Goal: Information Seeking & Learning: Understand process/instructions

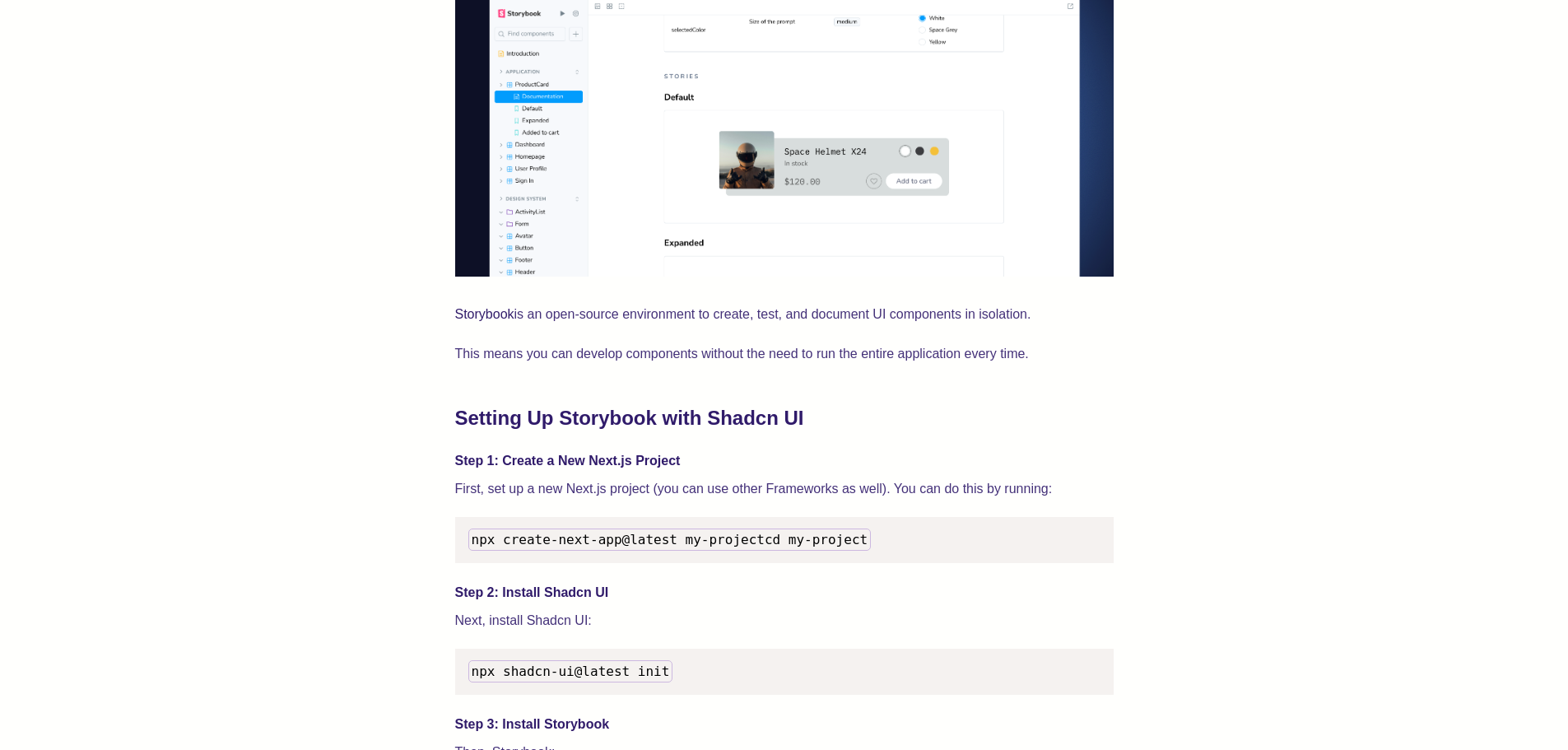
scroll to position [1317, 0]
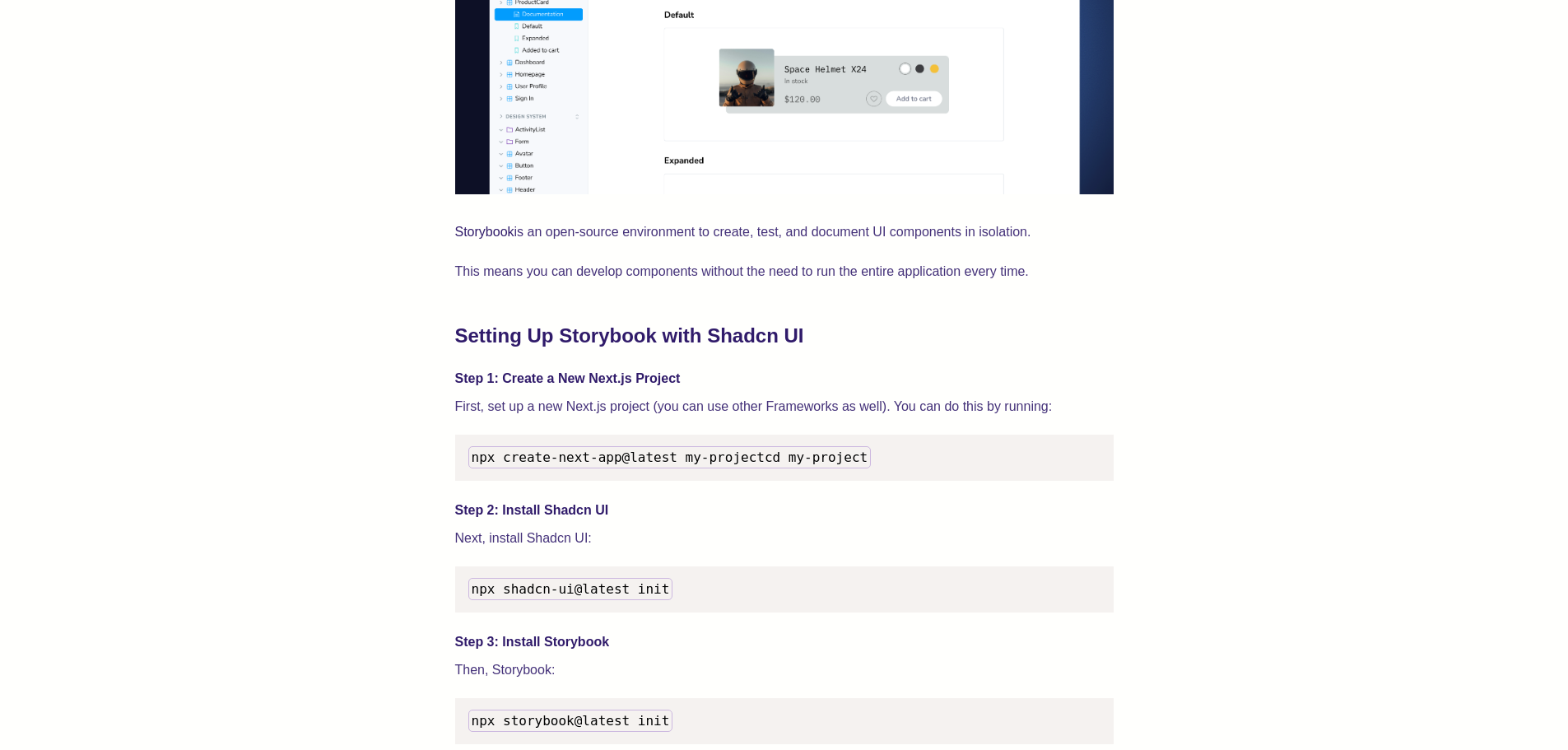
click at [608, 381] on h4 "Step 1: Create a New Next.js Project" at bounding box center [784, 378] width 658 height 20
click at [626, 417] on p "First, set up a new Next.js project (you can use other Frameworks as well). You…" at bounding box center [784, 406] width 658 height 23
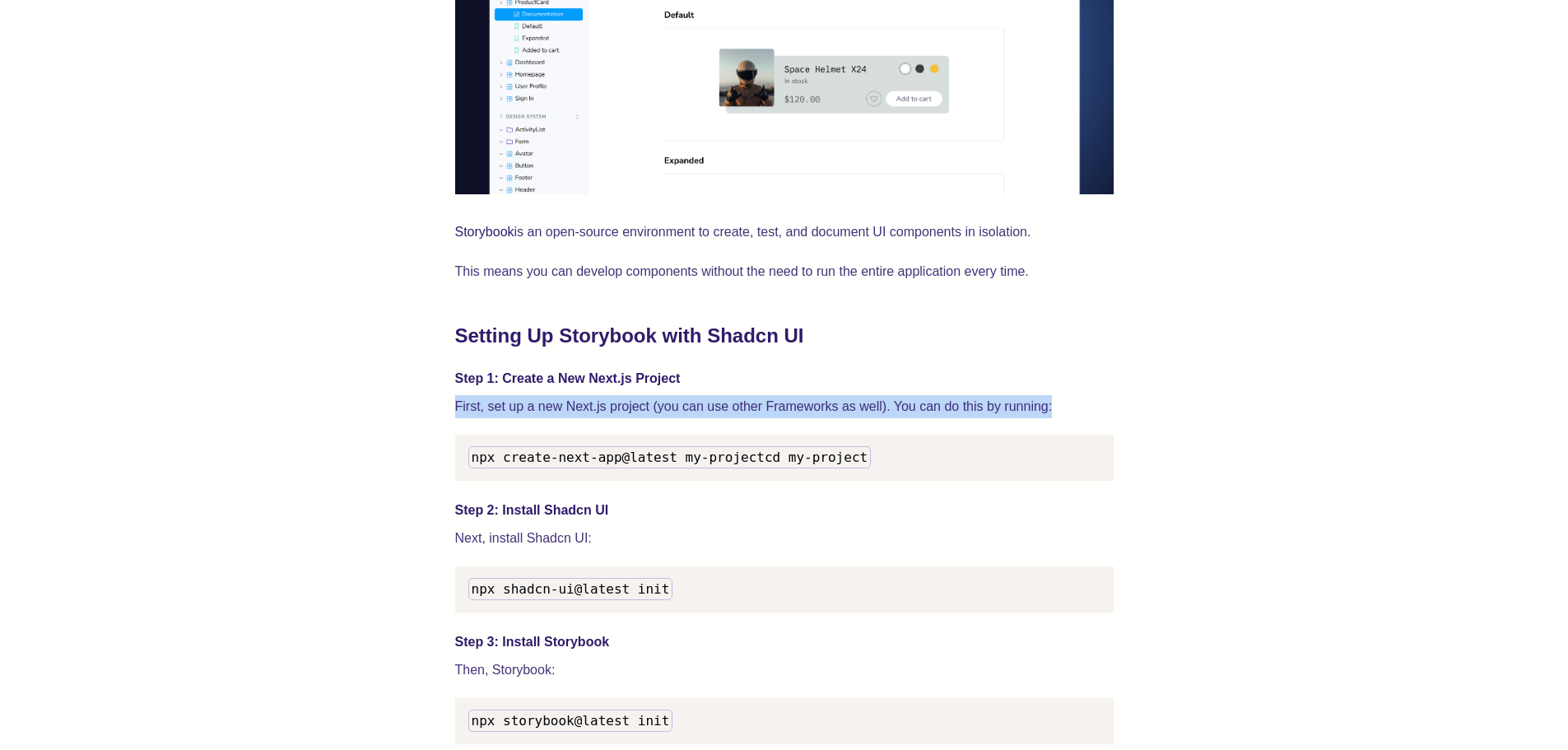
click at [626, 417] on p "First, set up a new Next.js project (you can use other Frameworks as well). You…" at bounding box center [784, 406] width 658 height 23
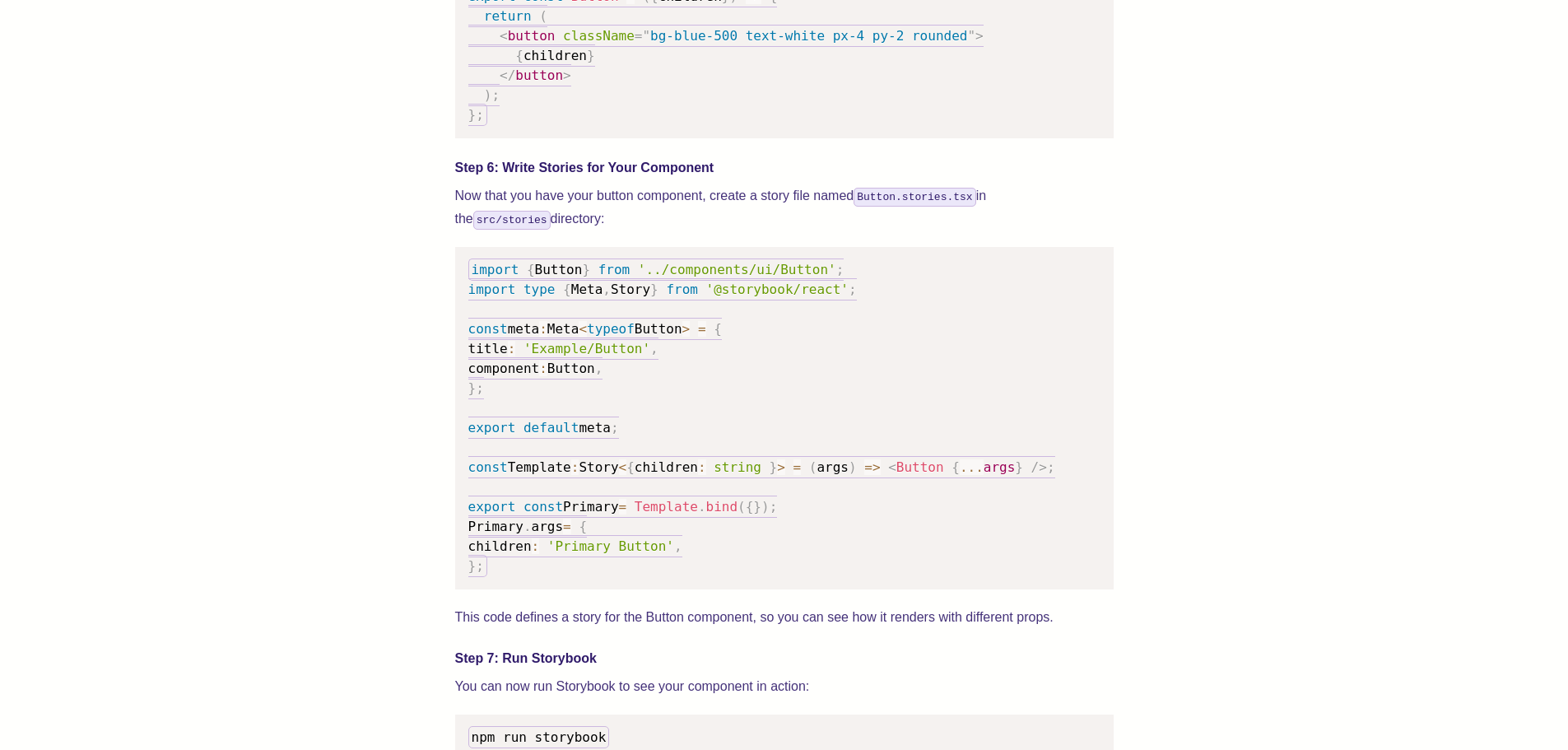
scroll to position [2222, 0]
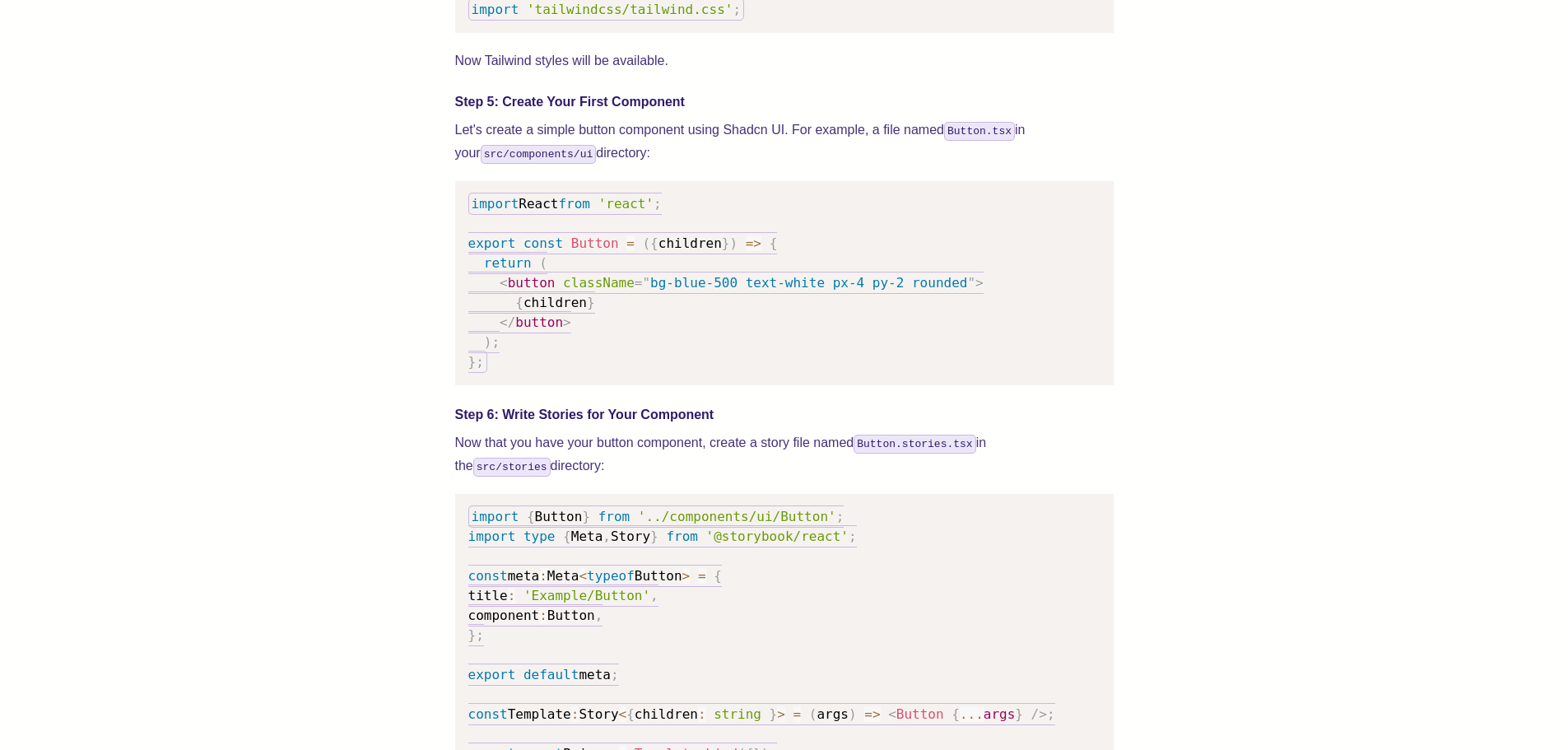
click at [587, 290] on span "className" at bounding box center [598, 283] width 71 height 15
click at [564, 310] on span "children" at bounding box center [555, 303] width 64 height 15
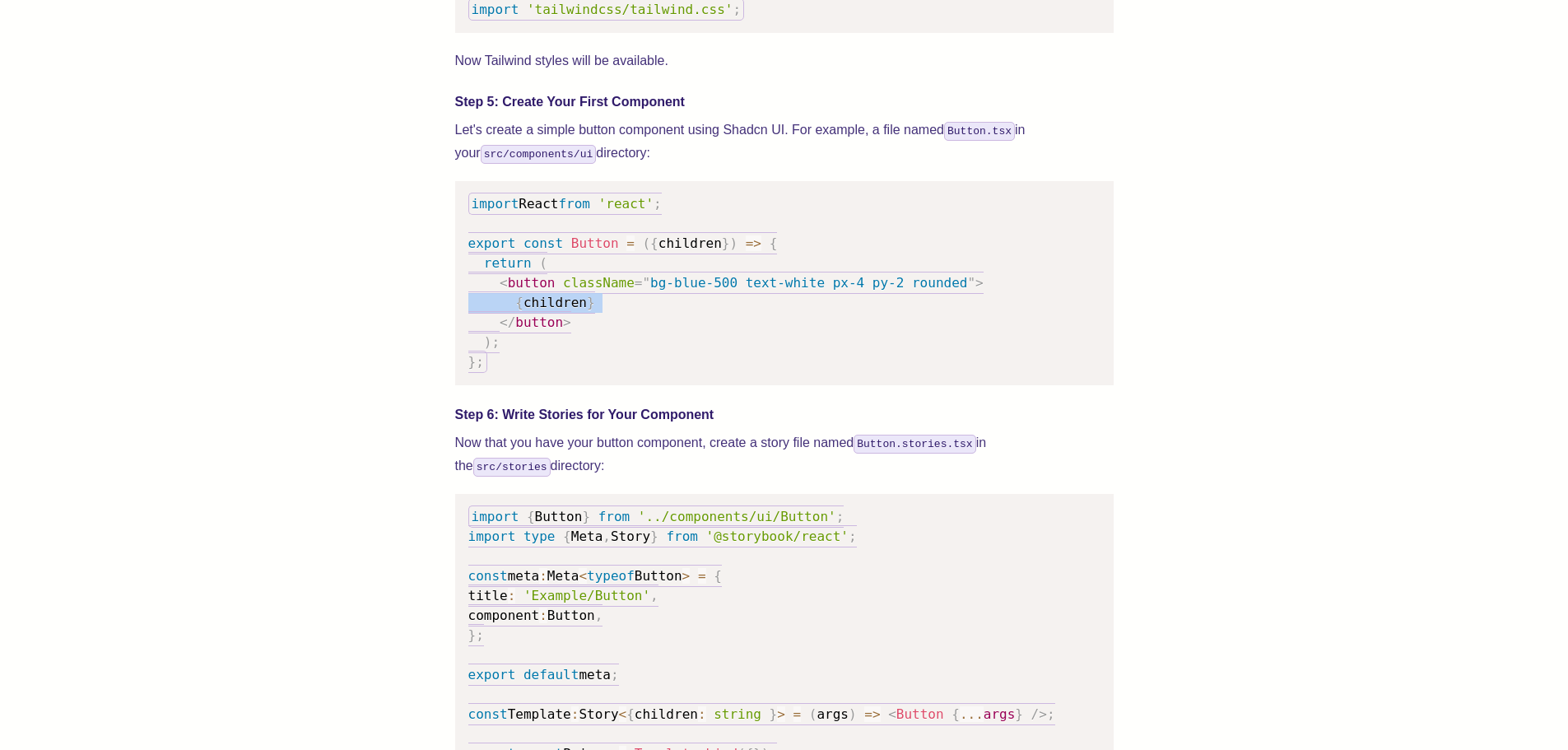
click at [564, 310] on span "children" at bounding box center [555, 303] width 64 height 15
click at [536, 365] on pre "import React from 'react' ; export const Button = ( { children } ) => { return …" at bounding box center [784, 283] width 658 height 204
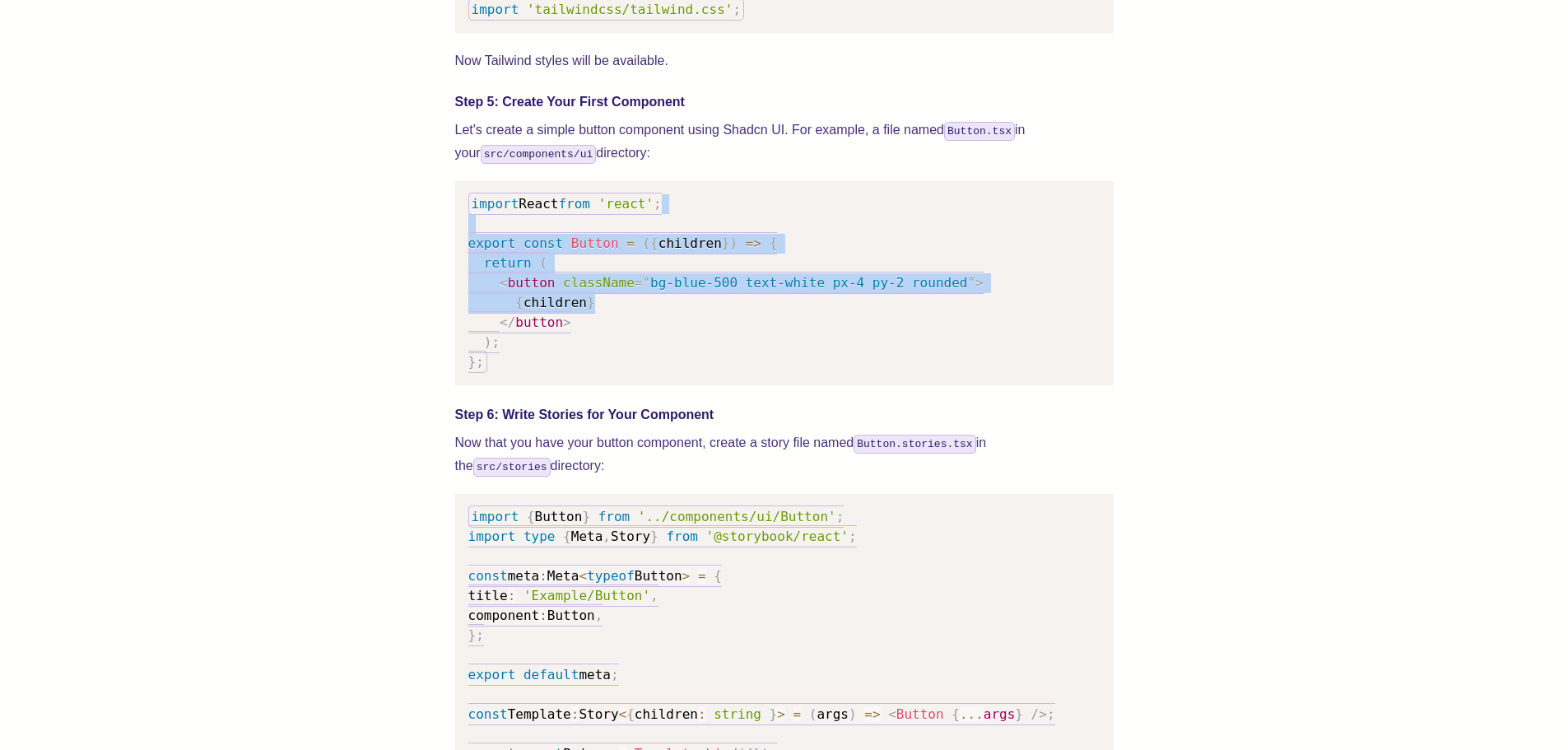
drag, startPoint x: 659, startPoint y: 228, endPoint x: 657, endPoint y: 332, distance: 104.0
click at [657, 331] on pre "import React from 'react' ; export const Button = ( { children } ) => { return …" at bounding box center [784, 283] width 658 height 204
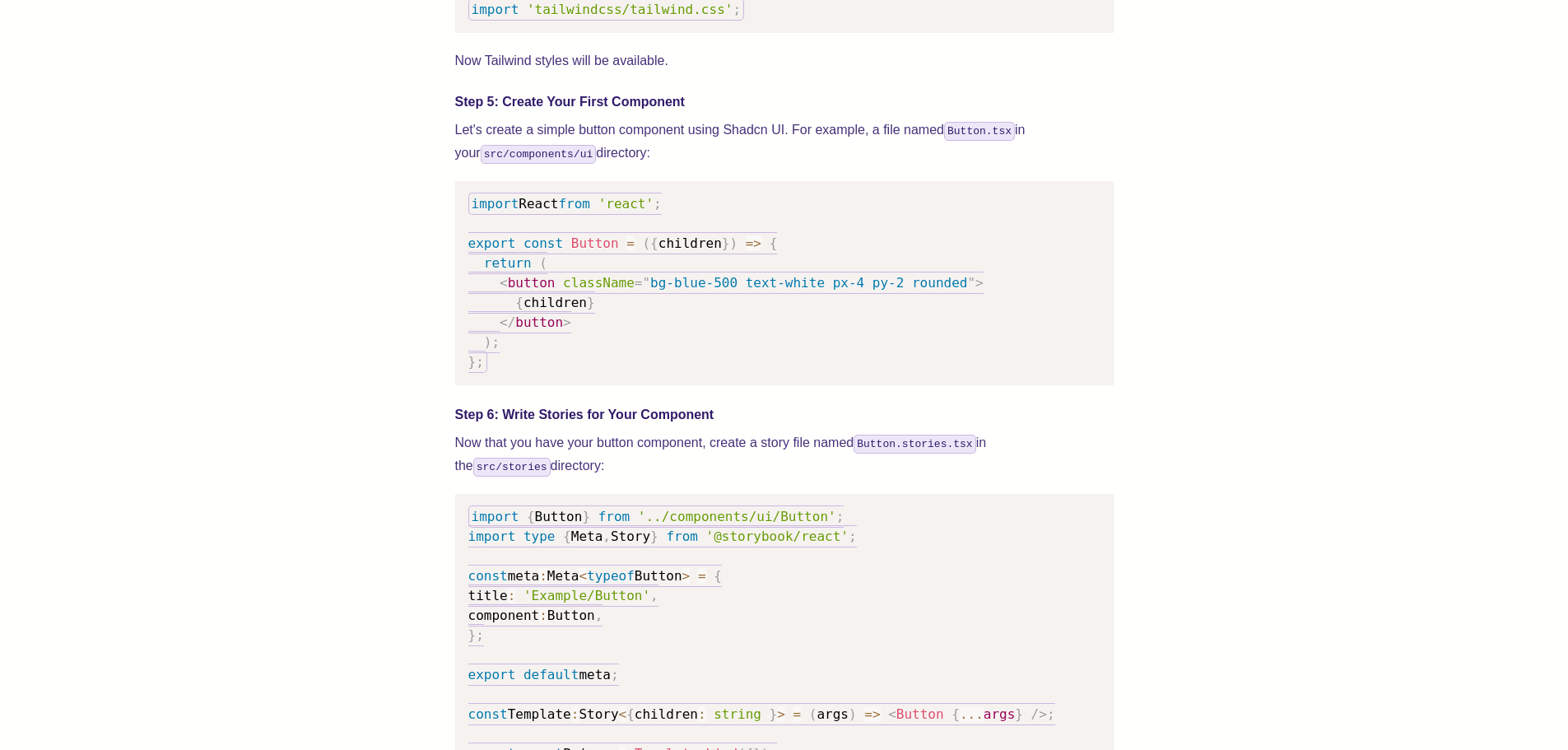
click at [660, 364] on pre "import React from 'react' ; export const Button = ( { children } ) => { return …" at bounding box center [784, 283] width 658 height 204
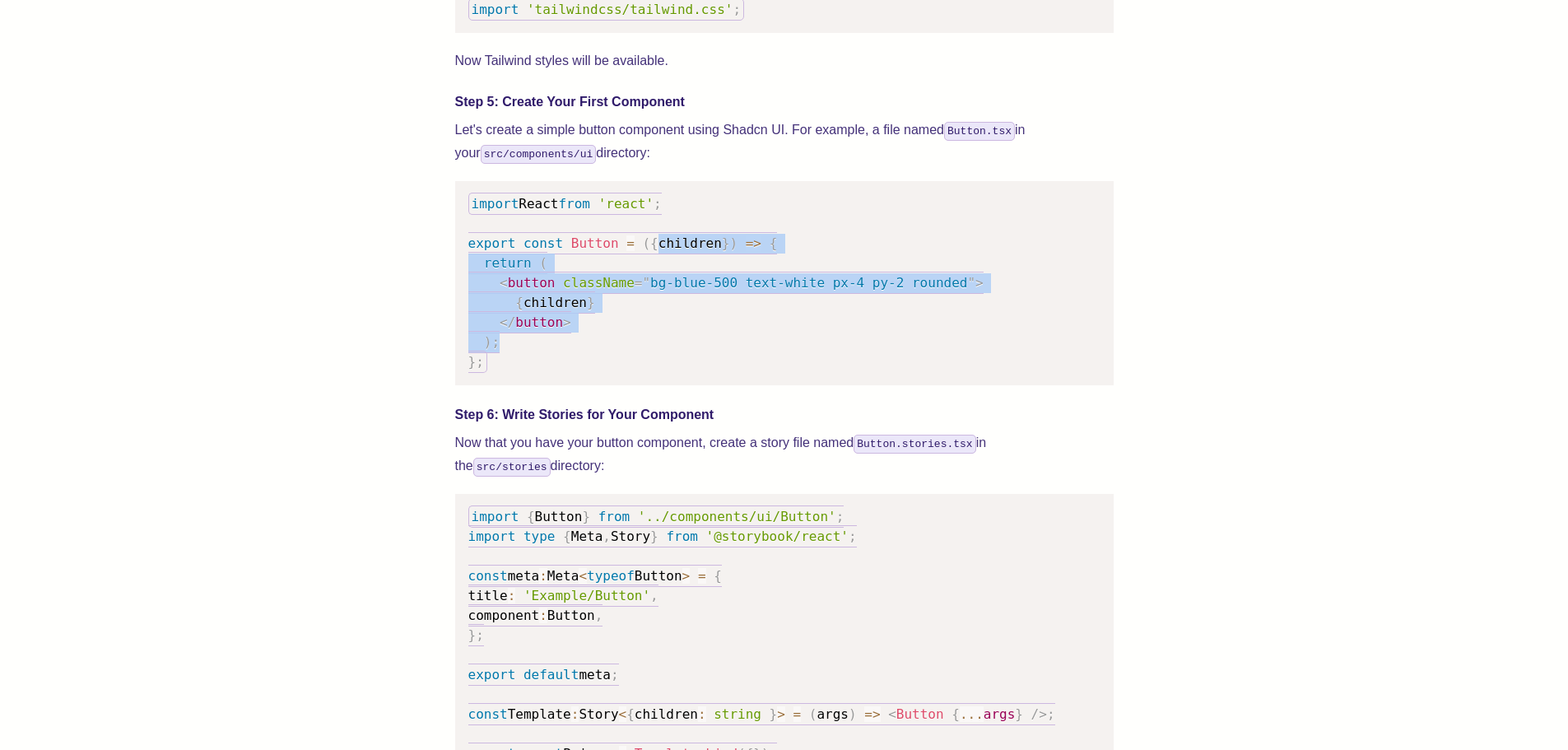
drag, startPoint x: 630, startPoint y: 364, endPoint x: 642, endPoint y: 254, distance: 110.7
click at [642, 254] on pre "import React from 'react' ; export const Button = ( { children } ) => { return …" at bounding box center [784, 283] width 658 height 204
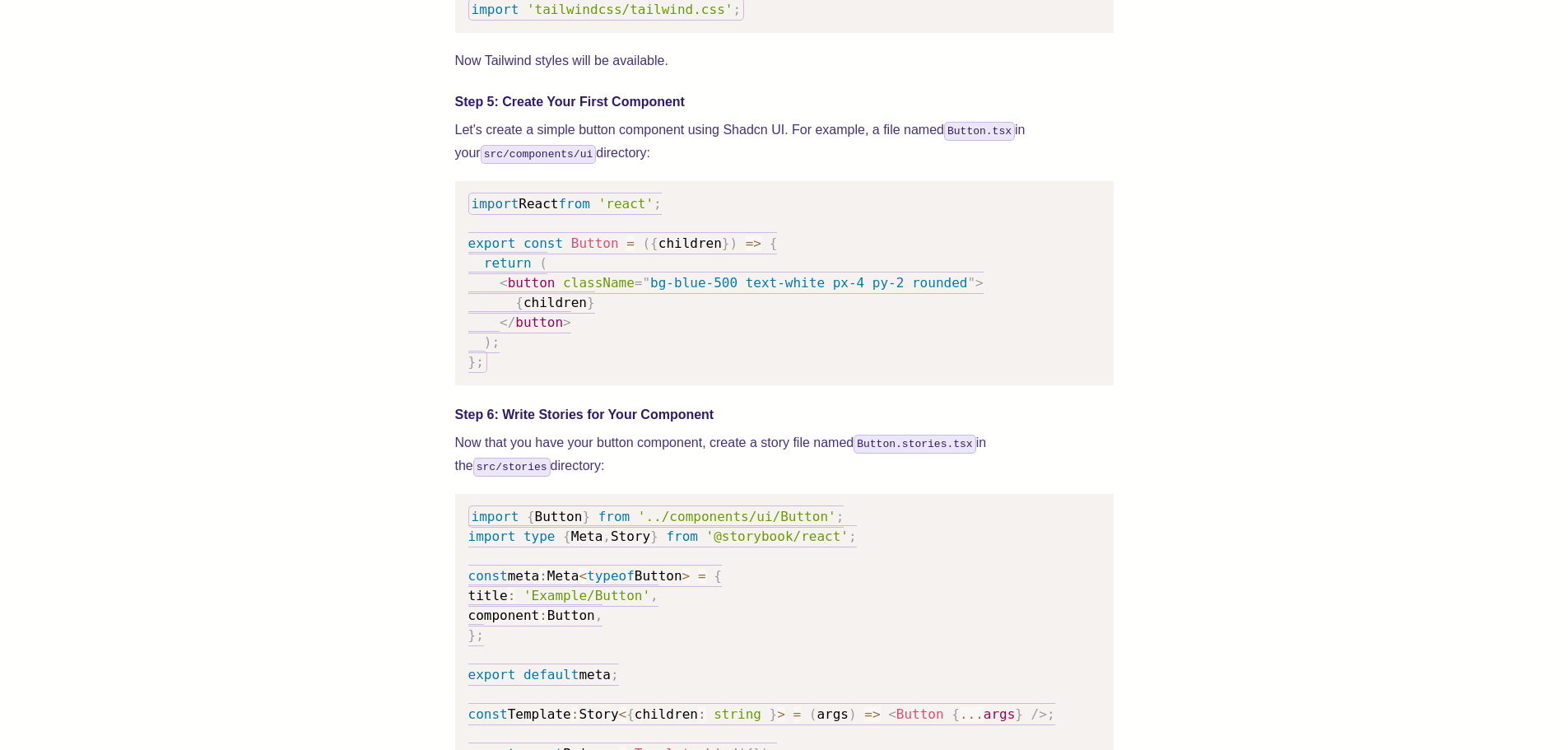
click at [923, 240] on pre "import React from 'react' ; export const Button = ( { children } ) => { return …" at bounding box center [784, 283] width 658 height 204
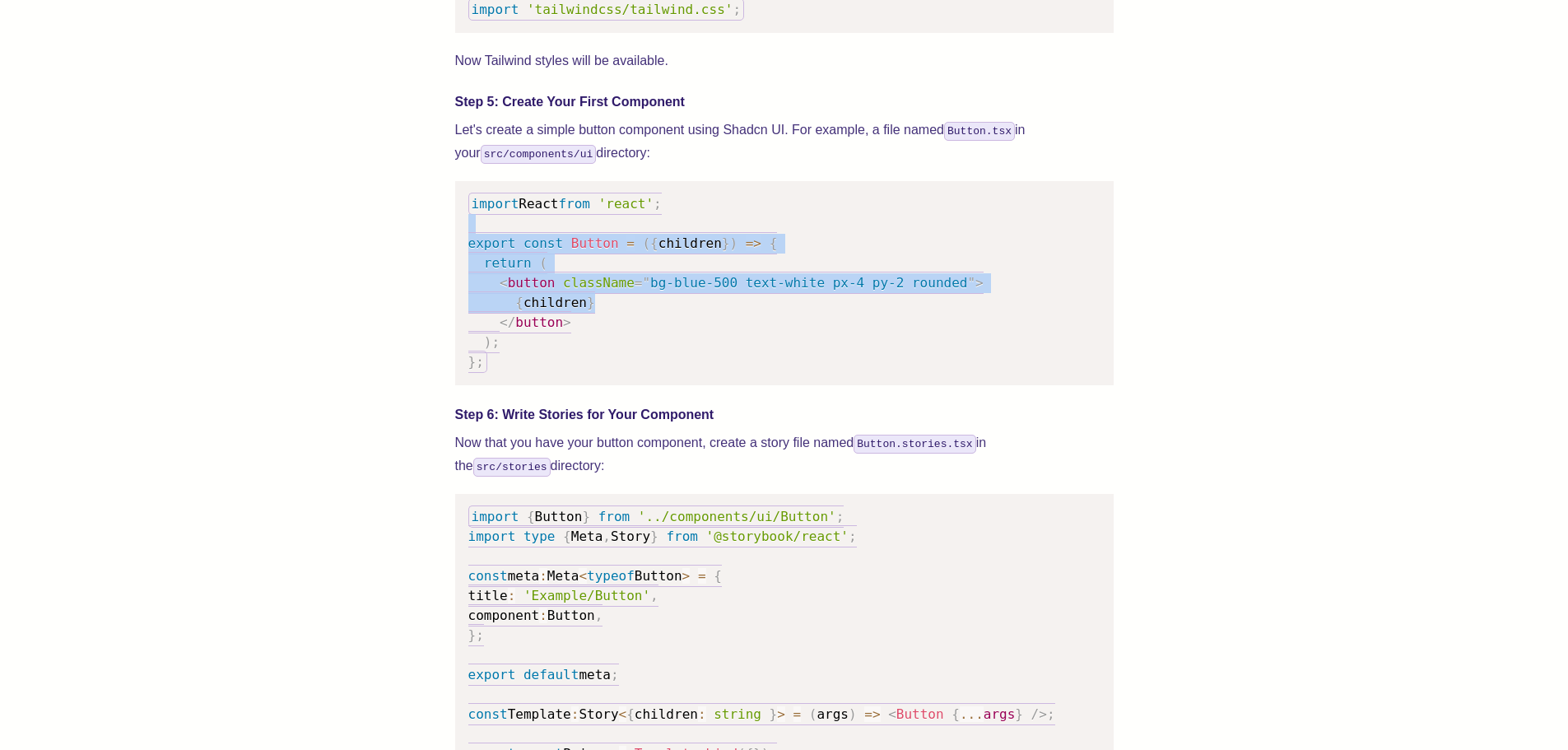
drag, startPoint x: 621, startPoint y: 249, endPoint x: 594, endPoint y: 320, distance: 76.0
click at [594, 320] on pre "import React from 'react' ; export const Button = ( { children } ) => { return …" at bounding box center [784, 283] width 658 height 204
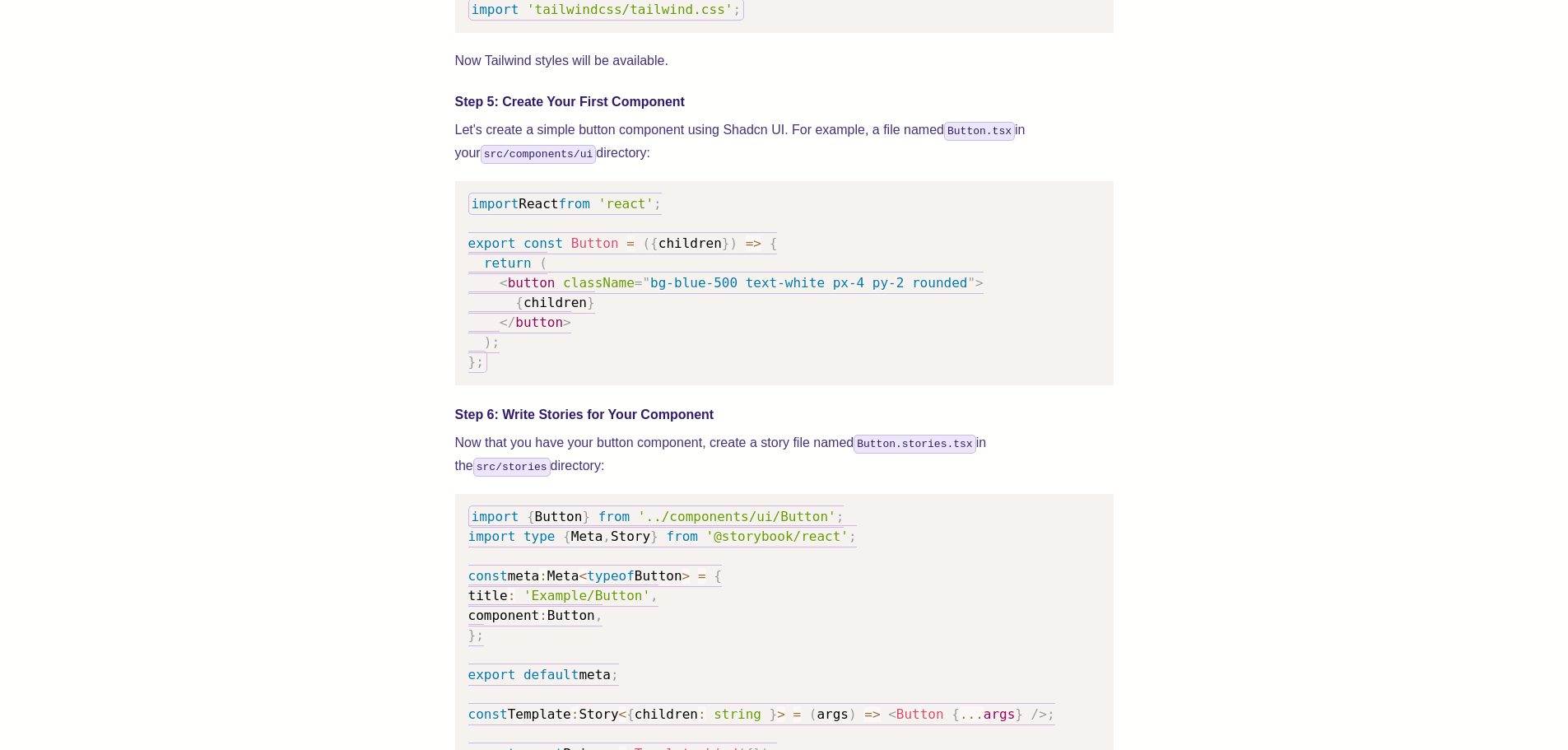
click at [590, 359] on pre "import React from 'react' ; export const Button = ( { children } ) => { return …" at bounding box center [784, 283] width 658 height 204
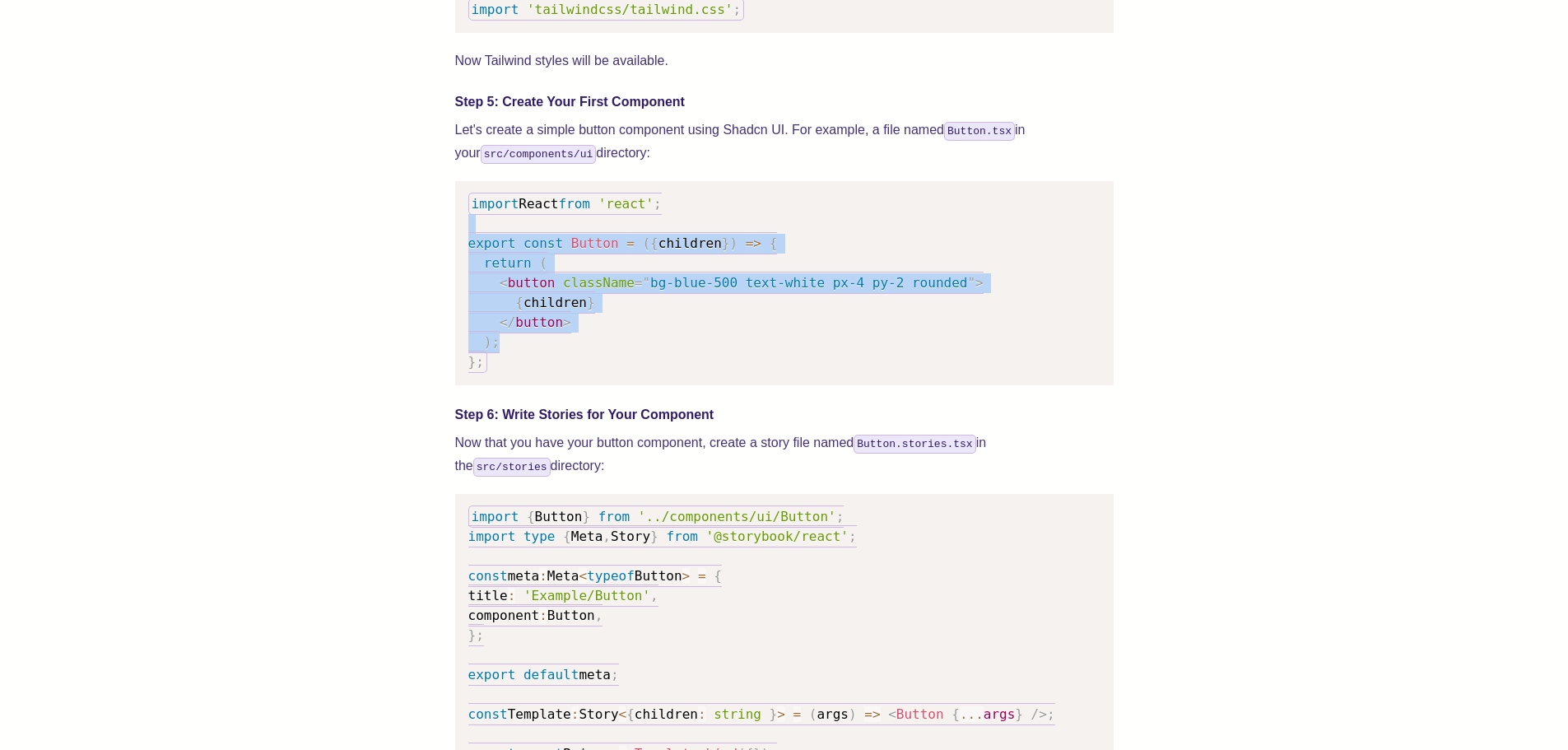
drag, startPoint x: 531, startPoint y: 361, endPoint x: 559, endPoint y: 247, distance: 117.4
click at [559, 247] on pre "import React from 'react' ; export const Button = ( { children } ) => { return …" at bounding box center [784, 283] width 658 height 204
click at [646, 350] on pre "import React from 'react' ; export const Button = ( { children } ) => { return …" at bounding box center [784, 283] width 658 height 204
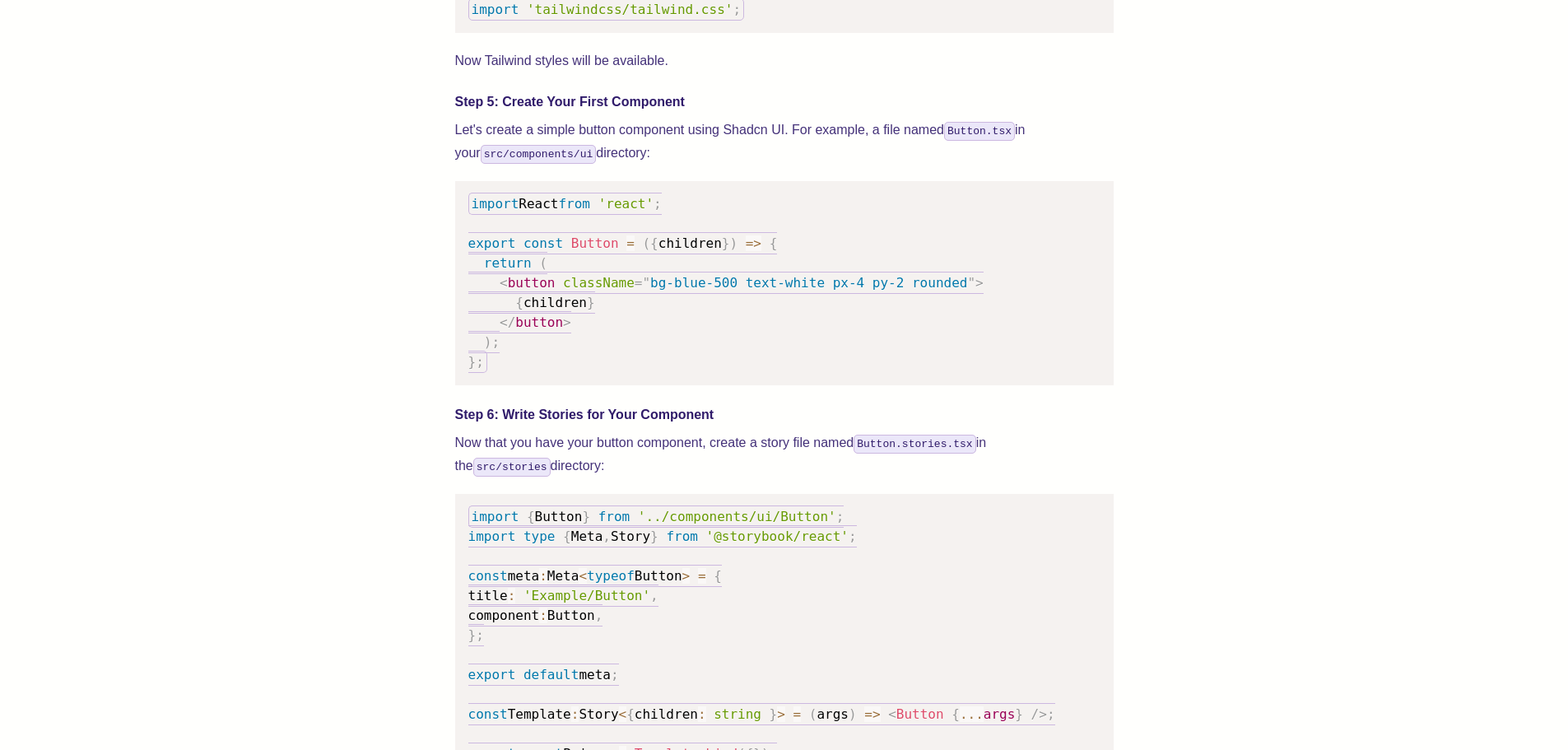
scroll to position [2470, 0]
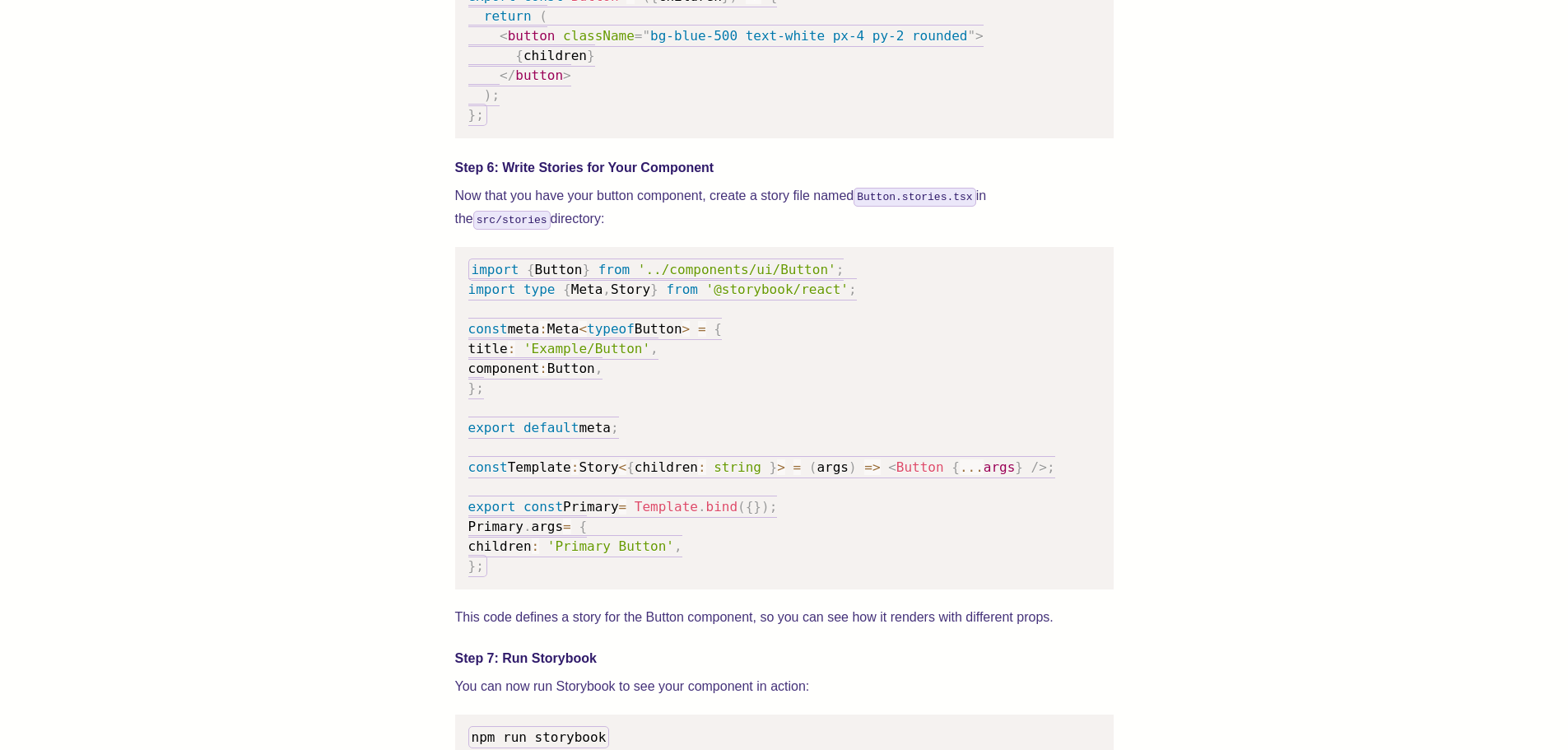
click at [558, 277] on span "Button" at bounding box center [559, 269] width 48 height 15
click at [679, 277] on span "'../components/ui/Button'" at bounding box center [736, 269] width 198 height 15
click at [679, 280] on code "import { Button } from '../components/ui/Button' ; import type { Meta , Story }…" at bounding box center [761, 418] width 587 height 319
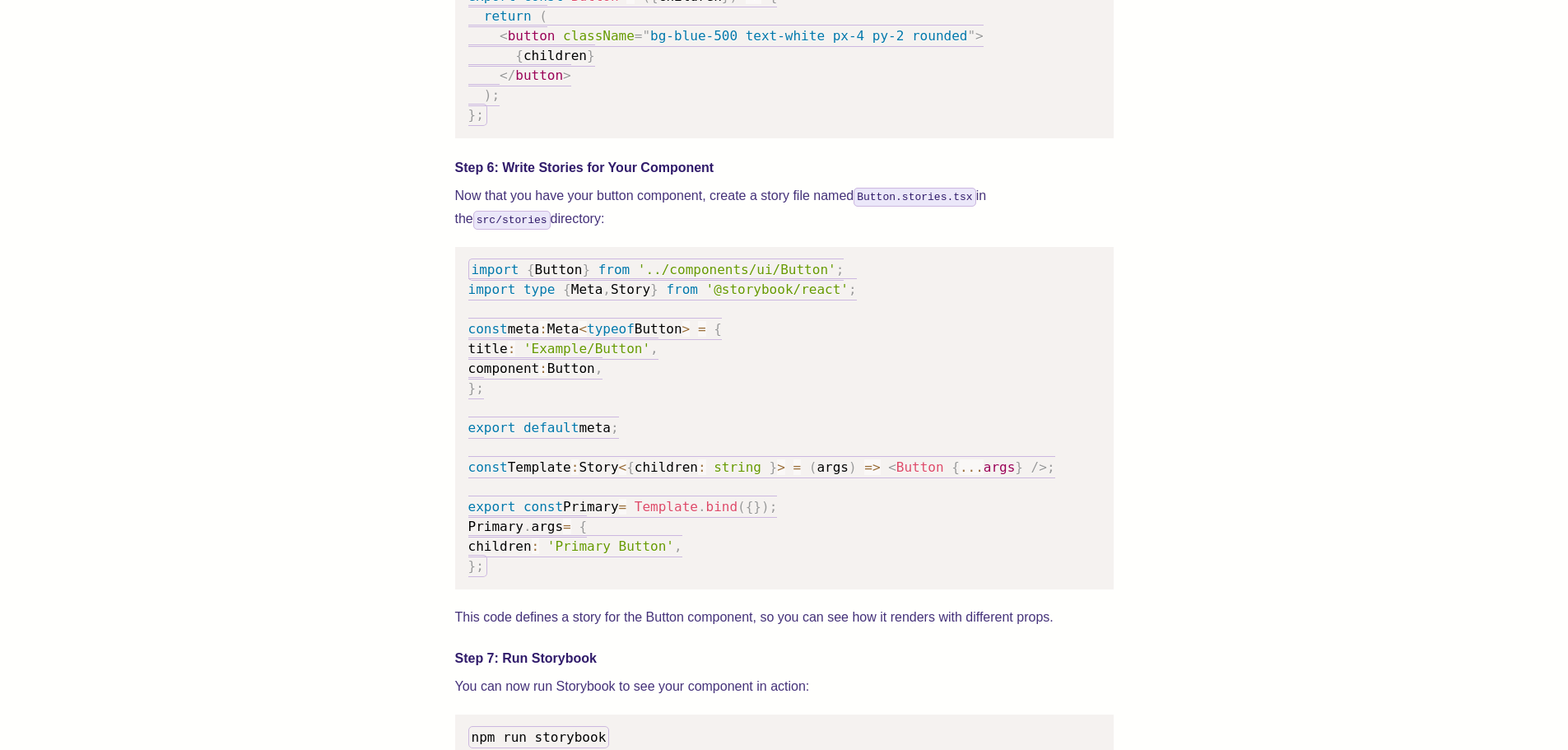
click at [752, 352] on pre "import { Button } from '../components/ui/Button' ; import type { Meta , Story }…" at bounding box center [784, 418] width 658 height 343
click at [774, 277] on span "'../components/ui/Button'" at bounding box center [736, 269] width 198 height 15
click at [746, 363] on pre "import { Button } from '../components/ui/Button' ; import type { Meta , Story }…" at bounding box center [784, 418] width 658 height 343
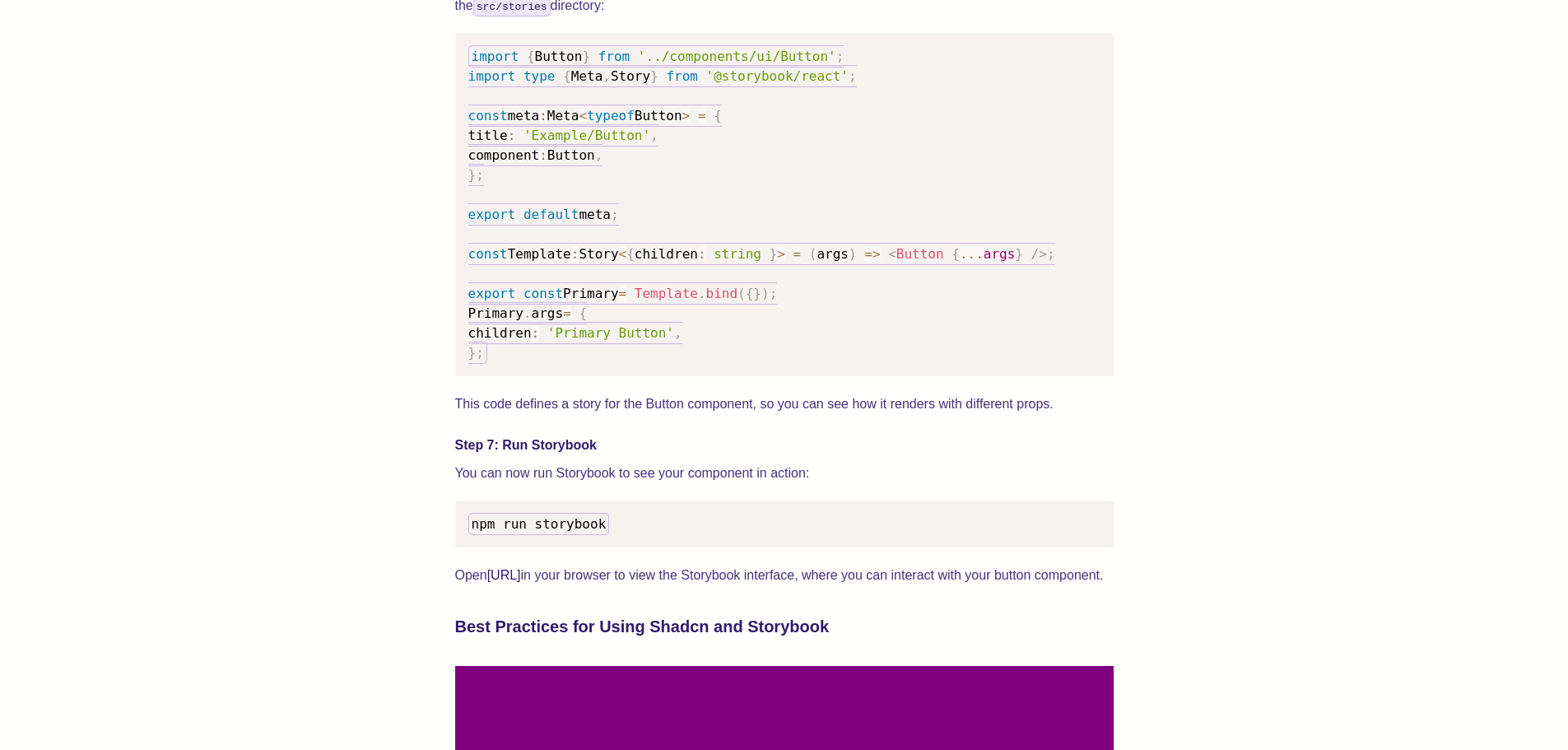
scroll to position [2600, 0]
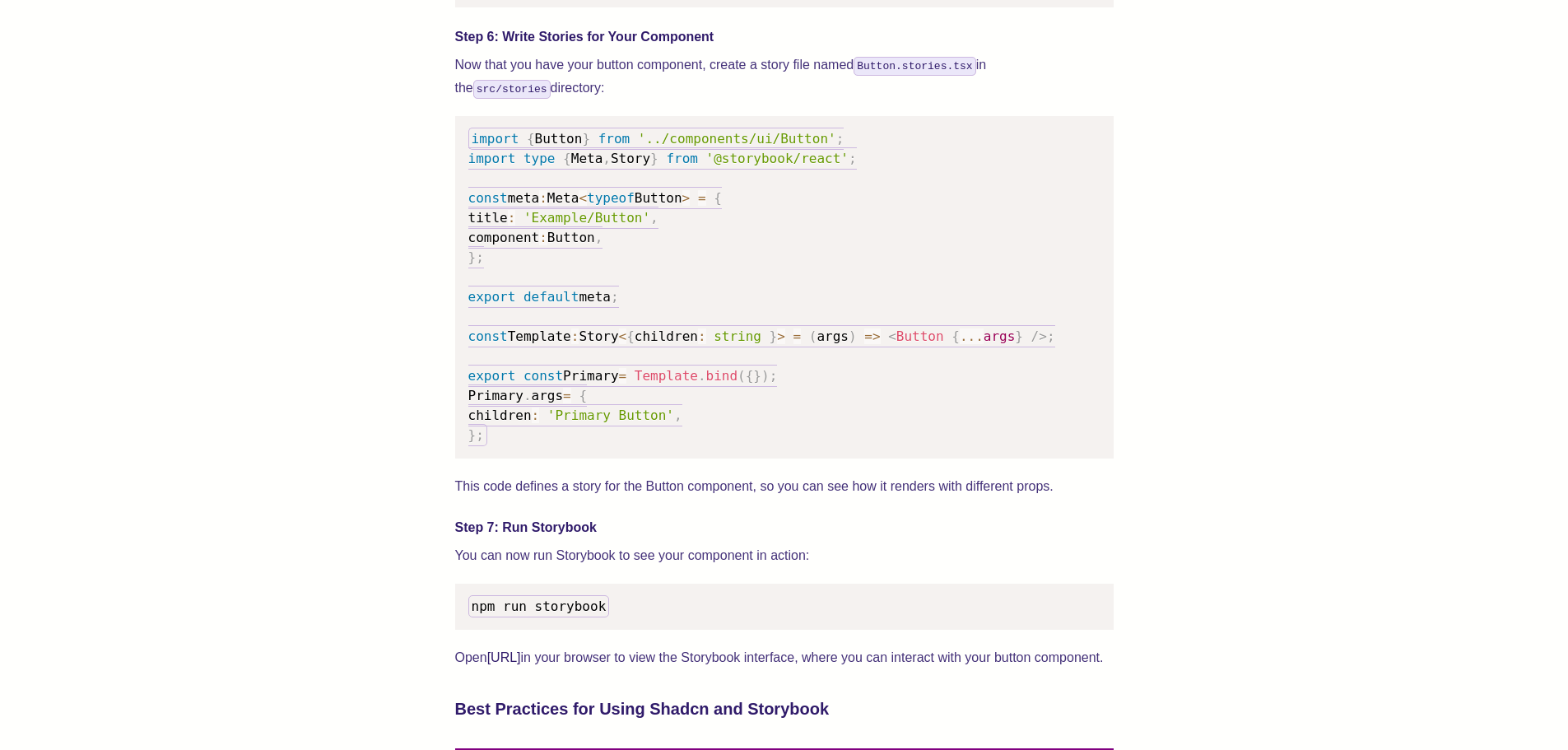
click at [980, 211] on pre "import { Button } from '../components/ui/Button' ; import type { Meta , Story }…" at bounding box center [784, 287] width 658 height 343
click at [809, 243] on pre "import { Button } from '../components/ui/Button' ; import type { Meta , Story }…" at bounding box center [784, 287] width 658 height 343
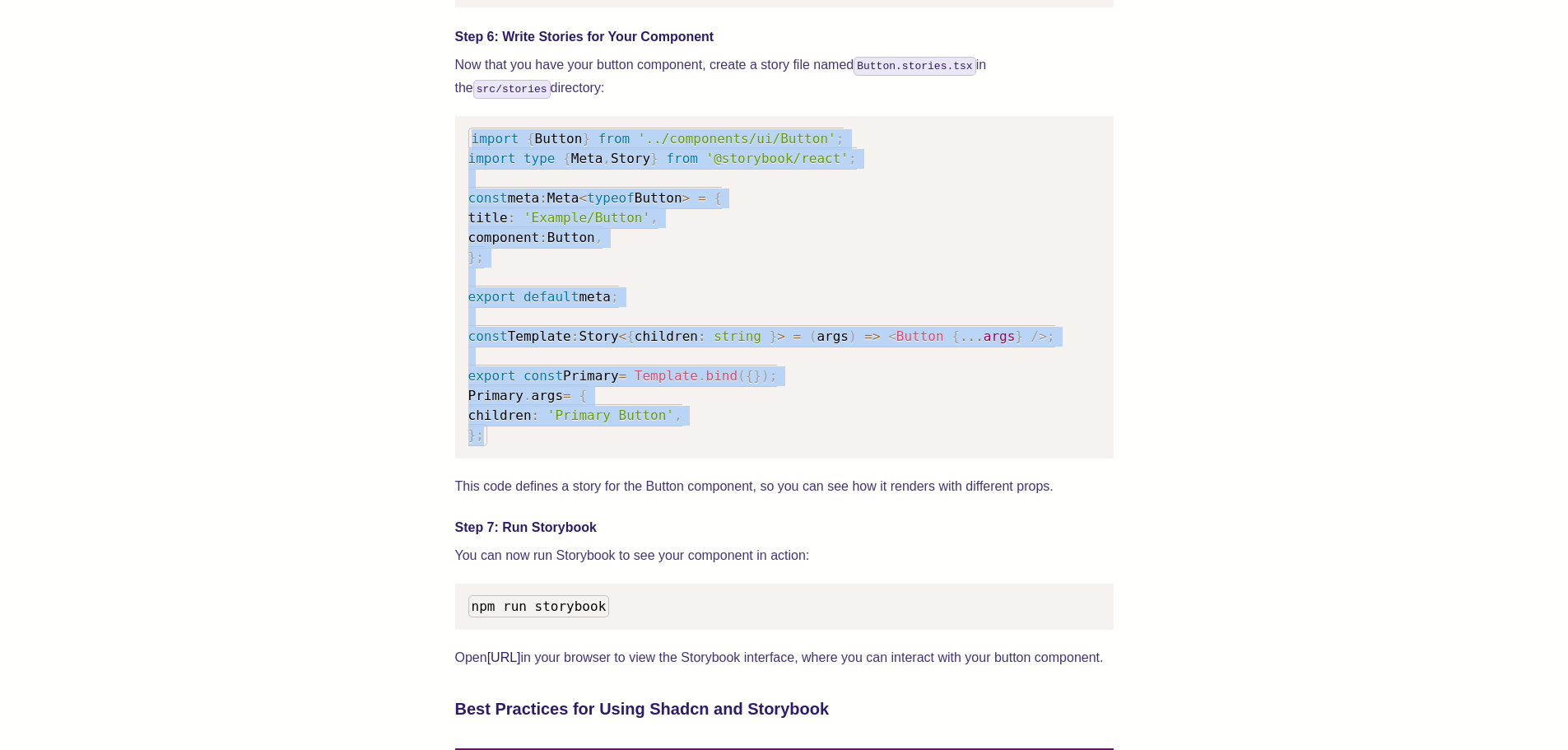
drag, startPoint x: 497, startPoint y: 459, endPoint x: 450, endPoint y: 157, distance: 305.6
click at [450, 157] on div "We wrote this guide to show you how to set up both Shadcn UI and Storybook to c…" at bounding box center [783, 96] width 1436 height 4162
copy code "import { Button } from '../components/ui/Button' ; import type { Meta , Story }…"
